Goal: Task Accomplishment & Management: Complete application form

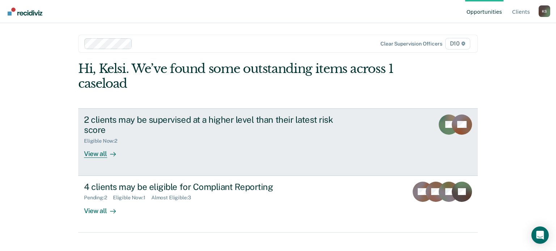
click at [84, 147] on div "View all" at bounding box center [104, 151] width 41 height 14
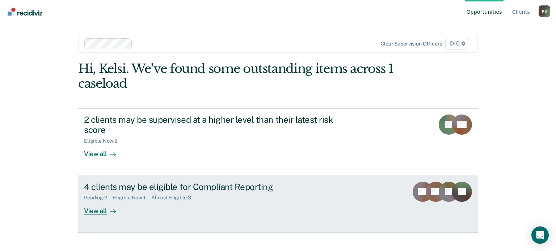
click at [113, 218] on link "4 clients may be eligible for Compliant Reporting Pending : 2 Eligible Now : 1 …" at bounding box center [277, 204] width 399 height 57
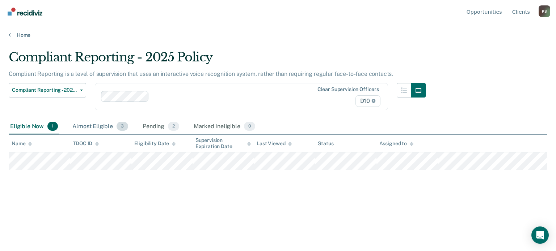
click at [99, 127] on div "Almost Eligible 3" at bounding box center [100, 127] width 59 height 16
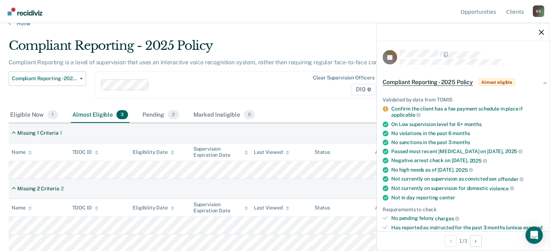
click at [340, 36] on main "Compliant Reporting - 2025 Policy Compliant Reporting is a level of supervision…" at bounding box center [275, 132] width 550 height 211
click at [541, 31] on icon "button" at bounding box center [541, 32] width 5 height 5
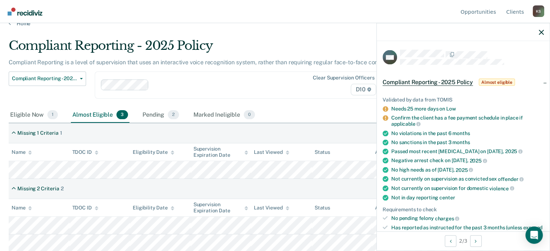
click at [353, 47] on div "Compliant Reporting - 2025 Policy" at bounding box center [215, 48] width 413 height 21
click at [544, 33] on div at bounding box center [463, 32] width 173 height 18
click at [539, 34] on icon "button" at bounding box center [541, 32] width 5 height 5
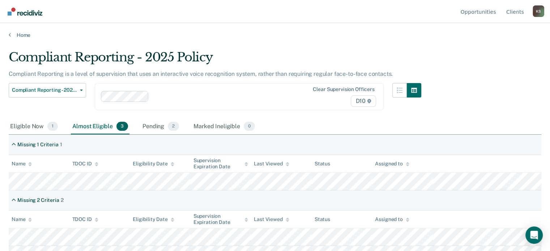
scroll to position [12, 0]
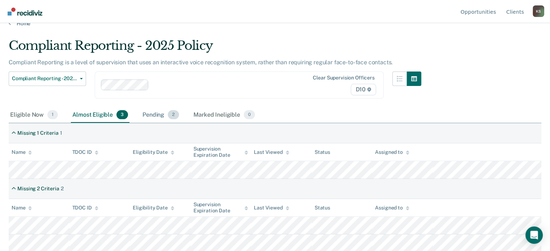
click at [163, 118] on div "Pending 2" at bounding box center [160, 115] width 39 height 16
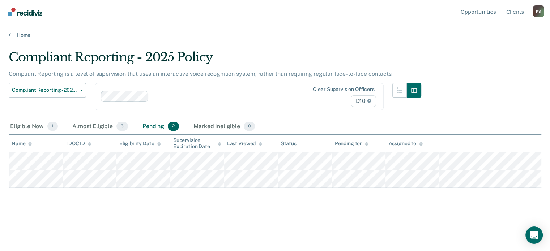
scroll to position [0, 0]
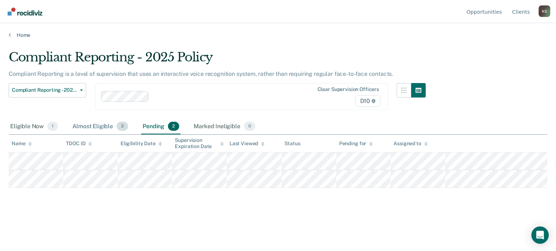
click at [114, 126] on div "Almost Eligible 3" at bounding box center [100, 127] width 59 height 16
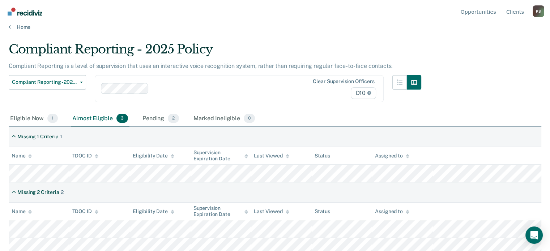
scroll to position [12, 0]
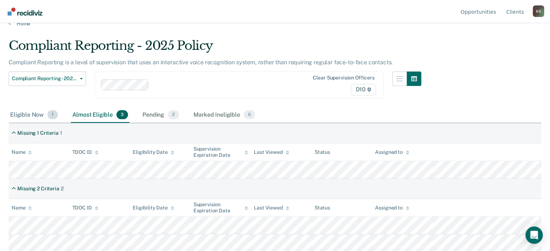
click at [46, 118] on div "Eligible Now 1" at bounding box center [34, 115] width 51 height 16
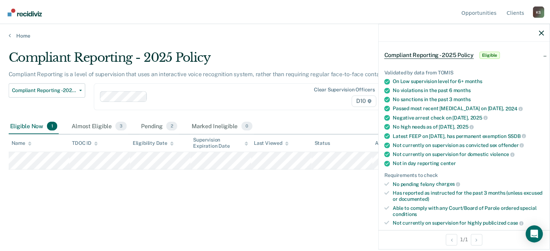
scroll to position [0, 0]
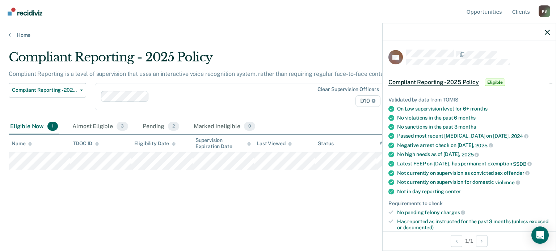
click at [317, 112] on div "Compliant Reporting - 2025 Policy Supervision Level Downgrade Suspension of Dir…" at bounding box center [217, 101] width 417 height 36
click at [546, 33] on icon "button" at bounding box center [546, 32] width 5 height 5
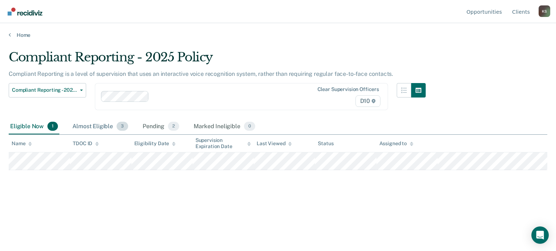
click at [88, 123] on div "Almost Eligible 3" at bounding box center [100, 127] width 59 height 16
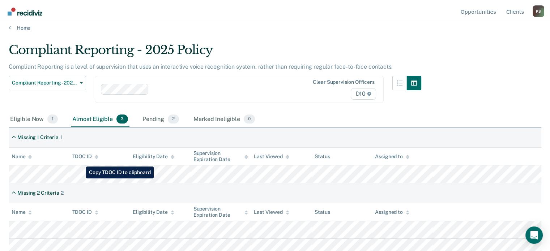
scroll to position [12, 0]
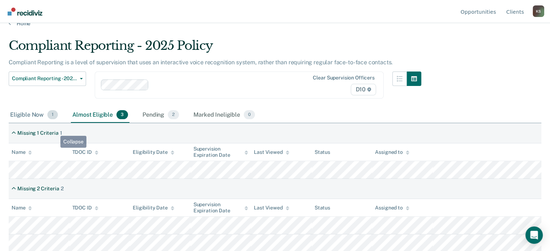
click at [41, 110] on div "Eligible Now 1" at bounding box center [34, 115] width 51 height 16
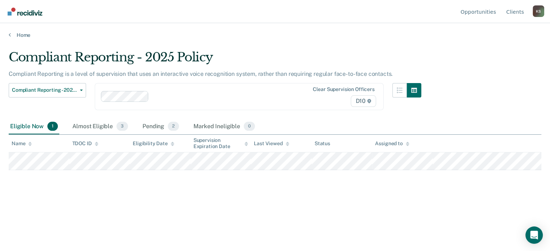
scroll to position [0, 0]
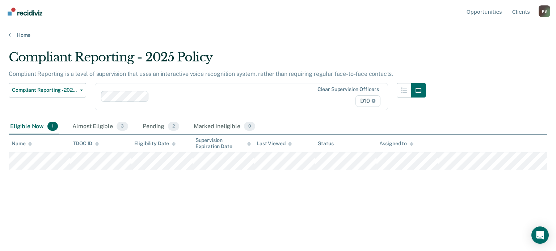
click at [137, 130] on div "Eligible Now 1 Almost Eligible 3 Pending 2 Marked Ineligible 0" at bounding box center [133, 127] width 248 height 16
click at [142, 128] on div "Pending 2" at bounding box center [160, 127] width 39 height 16
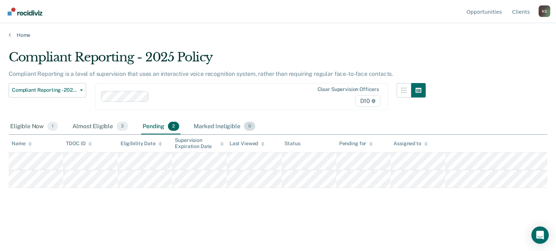
click at [248, 127] on span "0" at bounding box center [249, 126] width 11 height 9
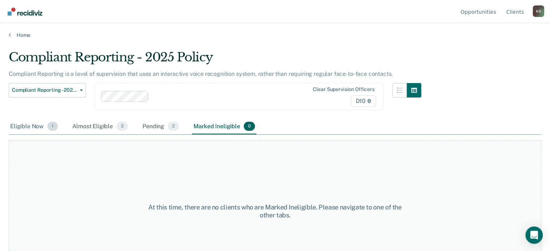
click at [42, 122] on div "Eligible Now 1" at bounding box center [34, 127] width 51 height 16
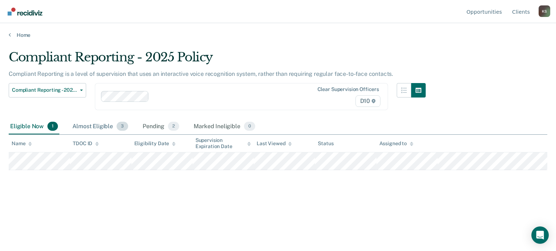
click at [90, 132] on div "Almost Eligible 3" at bounding box center [100, 127] width 59 height 16
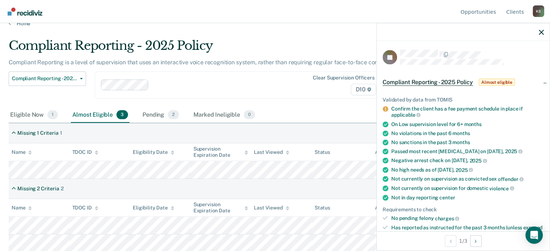
scroll to position [109, 0]
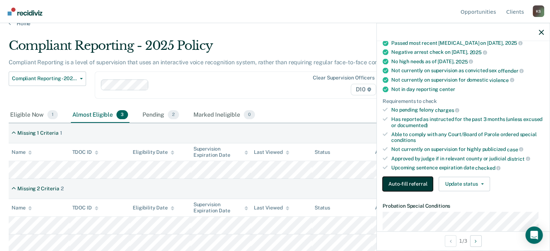
click at [412, 184] on button "Auto-fill referral" at bounding box center [408, 184] width 50 height 14
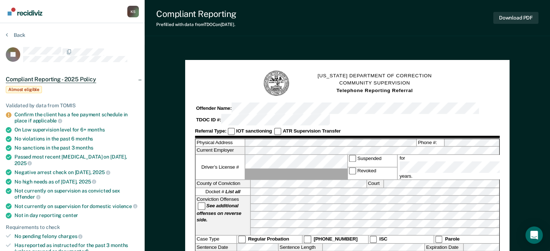
click at [248, 139] on div "Physical Address Phone #: Current Employer Driver’s License # Suspended Revoked…" at bounding box center [347, 228] width 305 height 178
click at [503, 14] on button "Download PDF" at bounding box center [515, 18] width 45 height 12
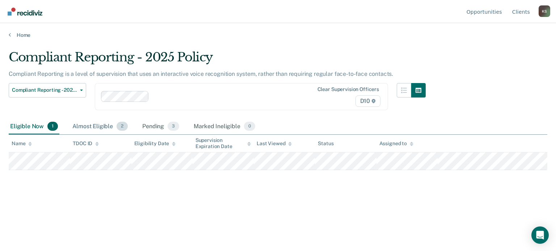
click at [91, 132] on div "Almost Eligible 2" at bounding box center [100, 127] width 58 height 16
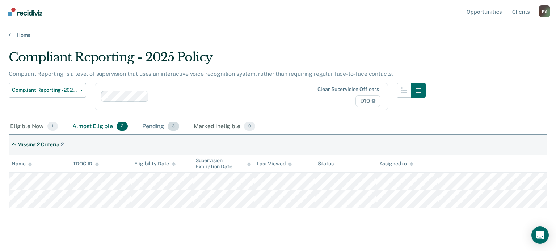
click at [156, 128] on div "Pending 3" at bounding box center [161, 127] width 40 height 16
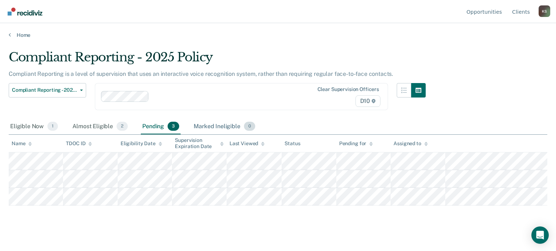
click at [199, 127] on div "Marked Ineligible 0" at bounding box center [224, 127] width 64 height 16
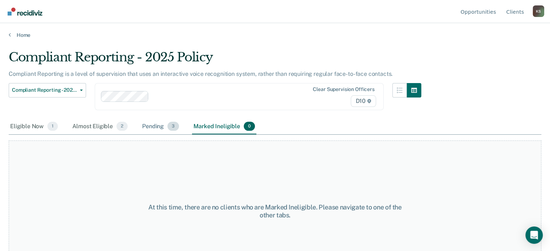
click at [155, 127] on div "Pending 3" at bounding box center [161, 127] width 40 height 16
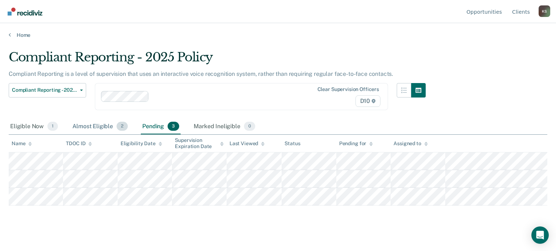
click at [117, 129] on span "2" at bounding box center [121, 126] width 11 height 9
